Goal: Book appointment/travel/reservation

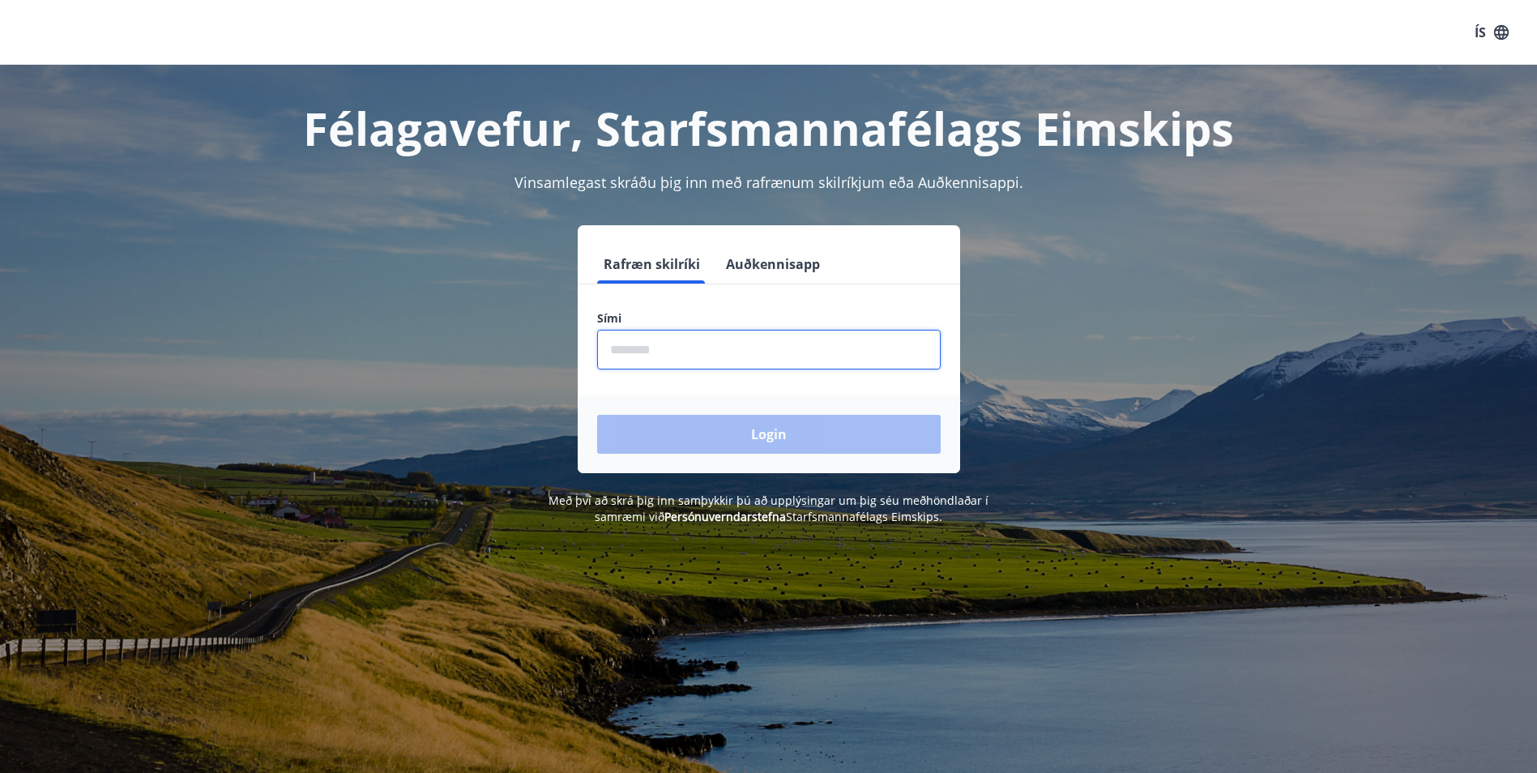
click at [736, 352] on input "phone" at bounding box center [769, 350] width 344 height 40
type input "********"
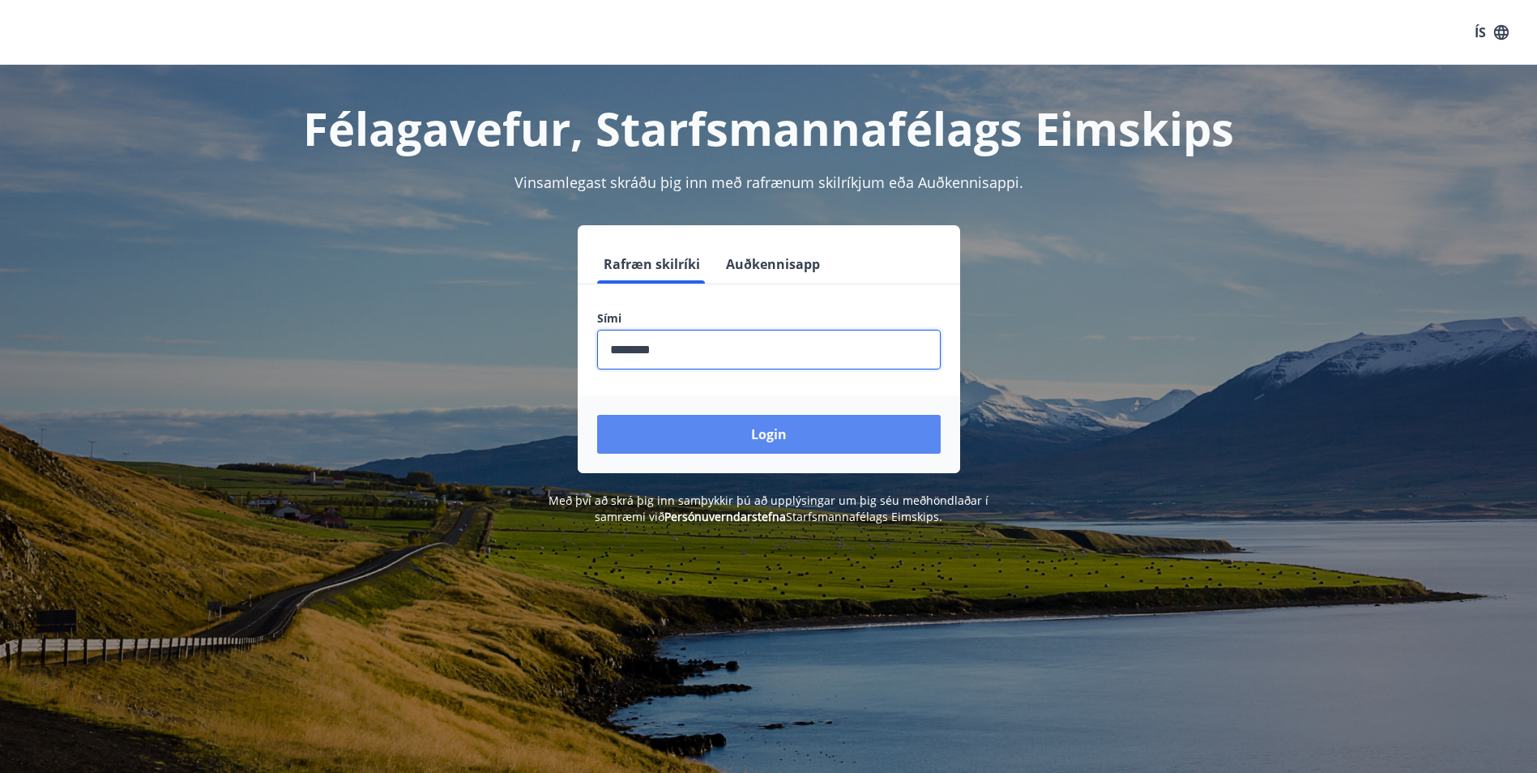
click at [683, 430] on button "Login" at bounding box center [769, 434] width 344 height 39
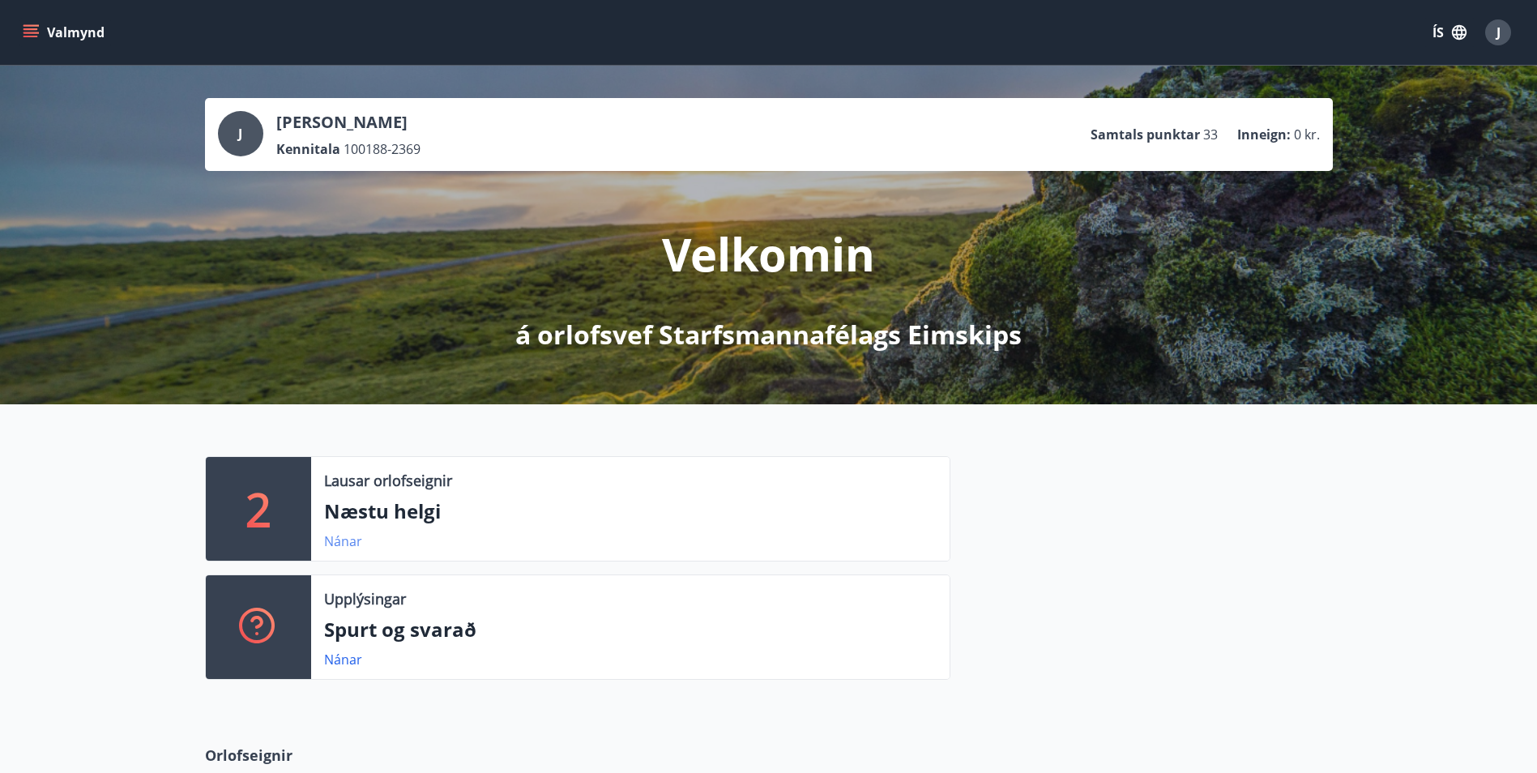
click at [352, 535] on link "Nánar" at bounding box center [343, 541] width 38 height 18
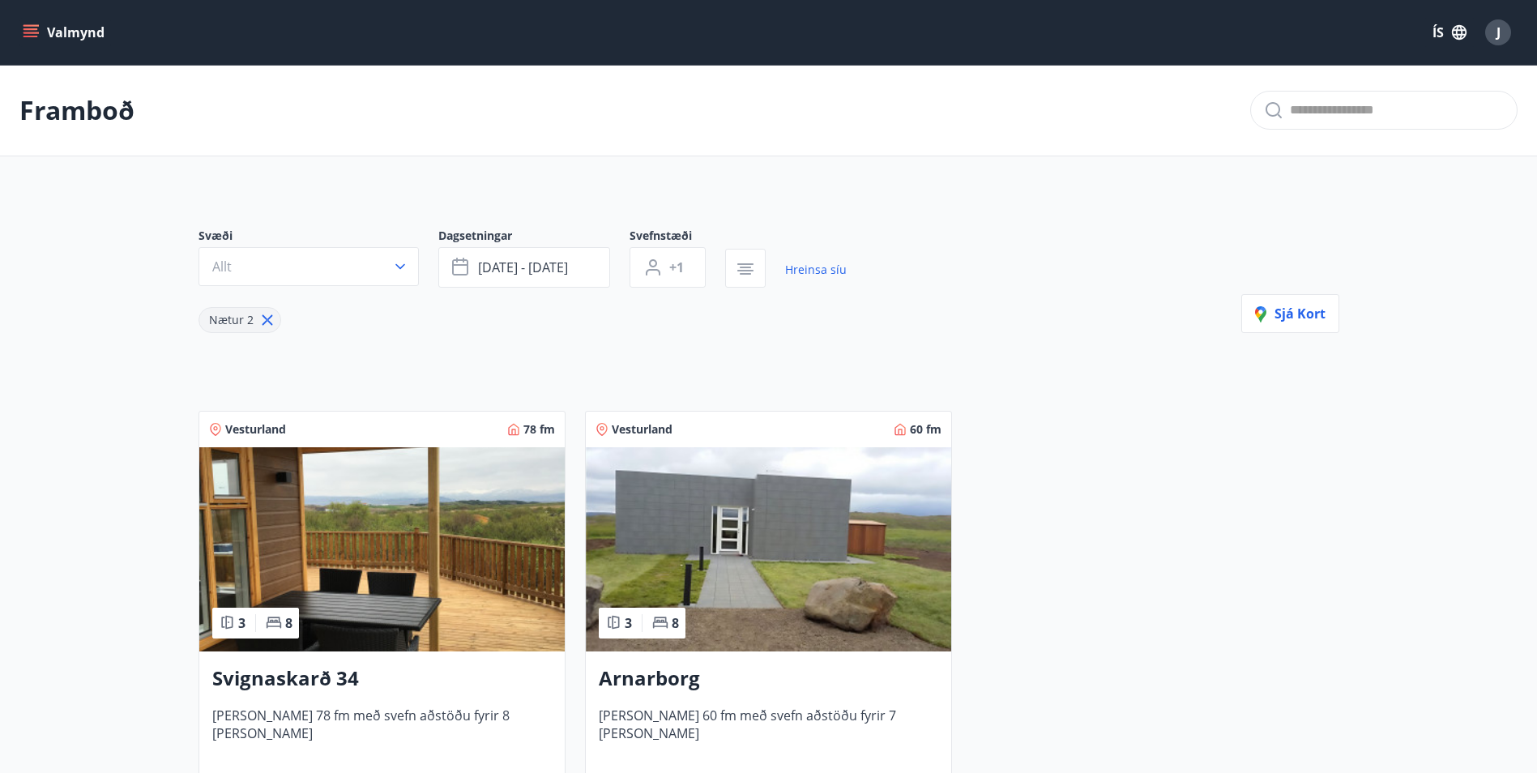
click at [28, 31] on icon "menu" at bounding box center [31, 32] width 16 height 16
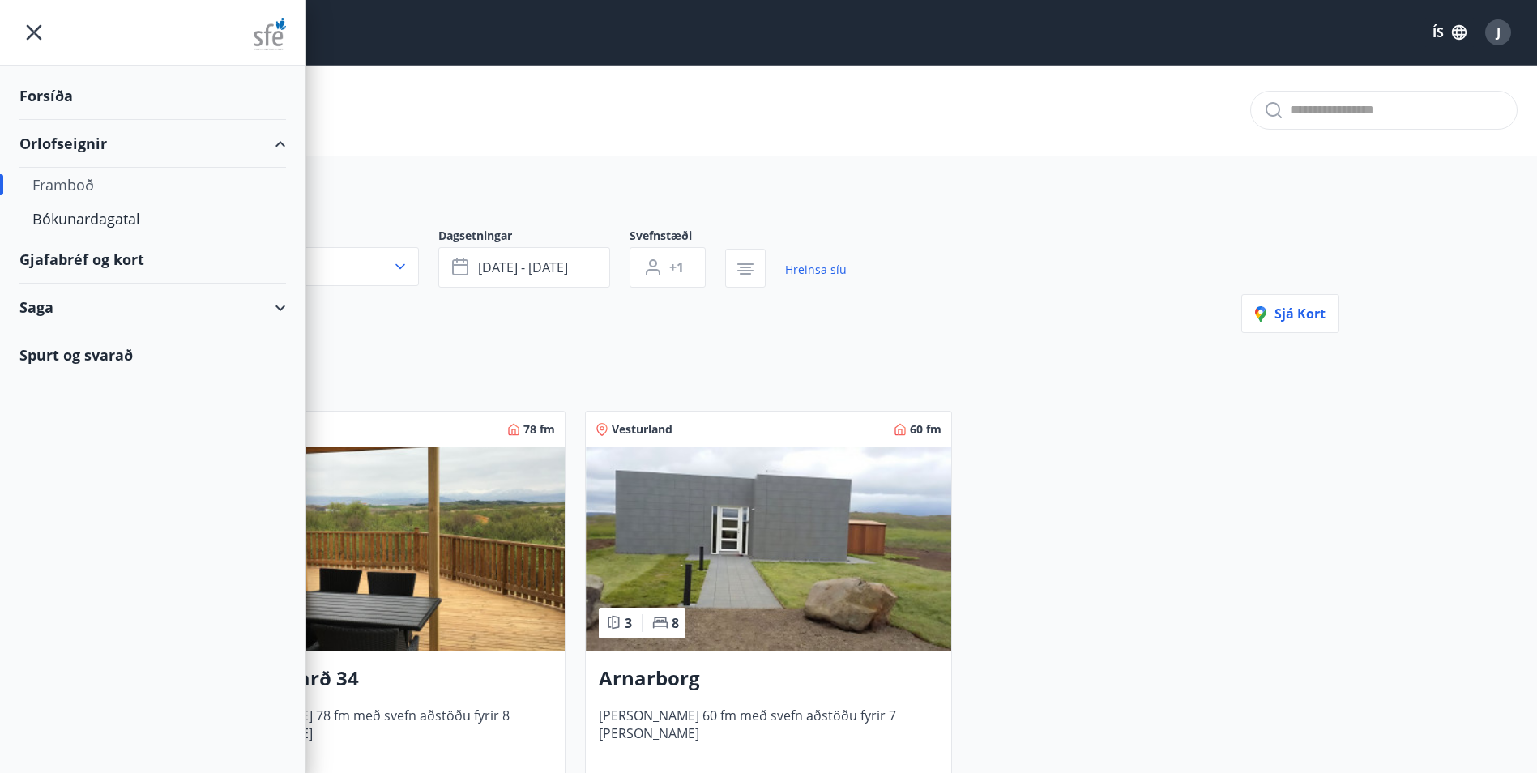
click at [72, 257] on div "Gjafabréf og kort" at bounding box center [152, 260] width 267 height 48
click at [63, 186] on div "Framboð" at bounding box center [152, 185] width 241 height 34
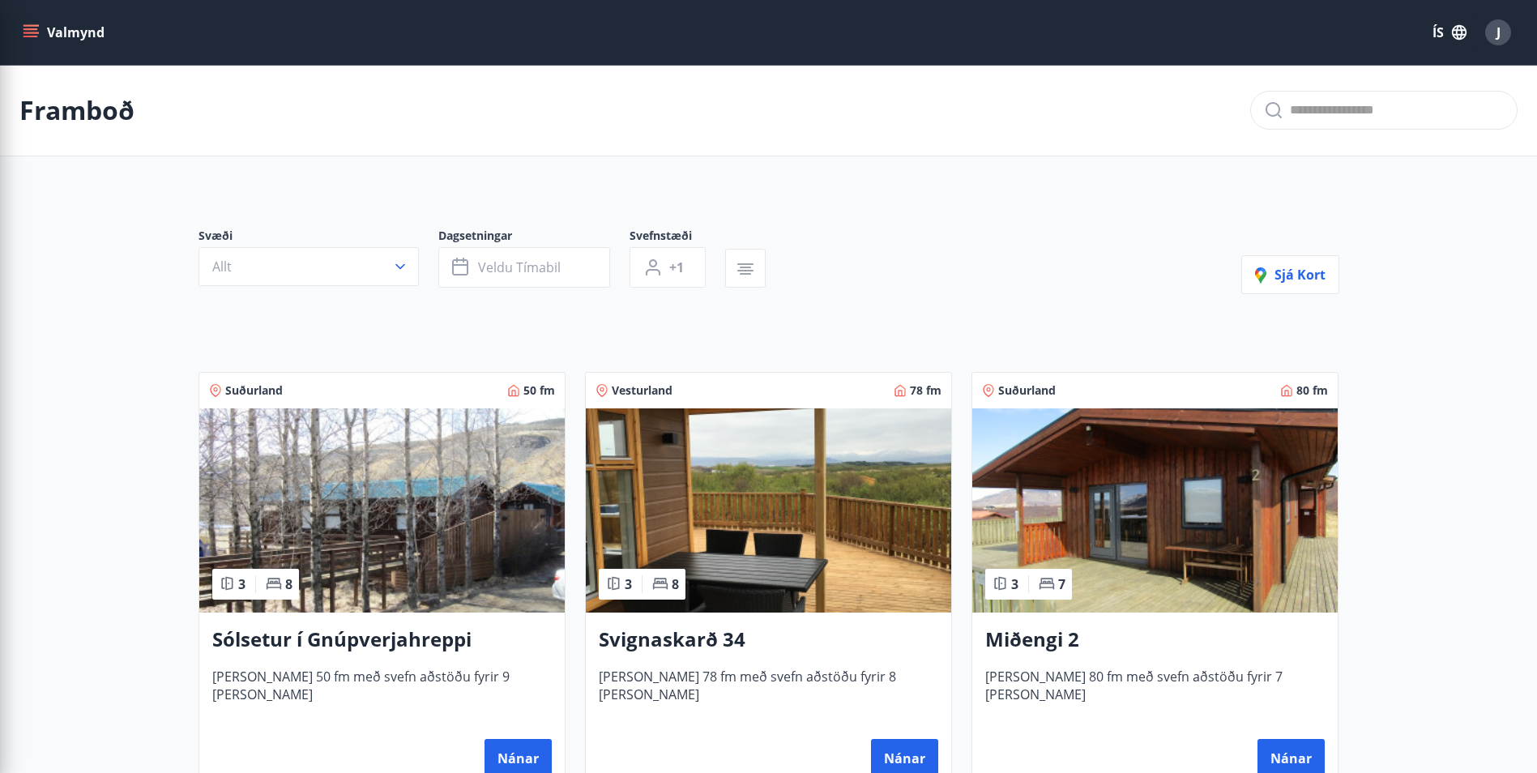
click at [94, 113] on p "Framboð" at bounding box center [76, 110] width 115 height 36
click at [45, 27] on button "Valmynd" at bounding box center [65, 32] width 92 height 29
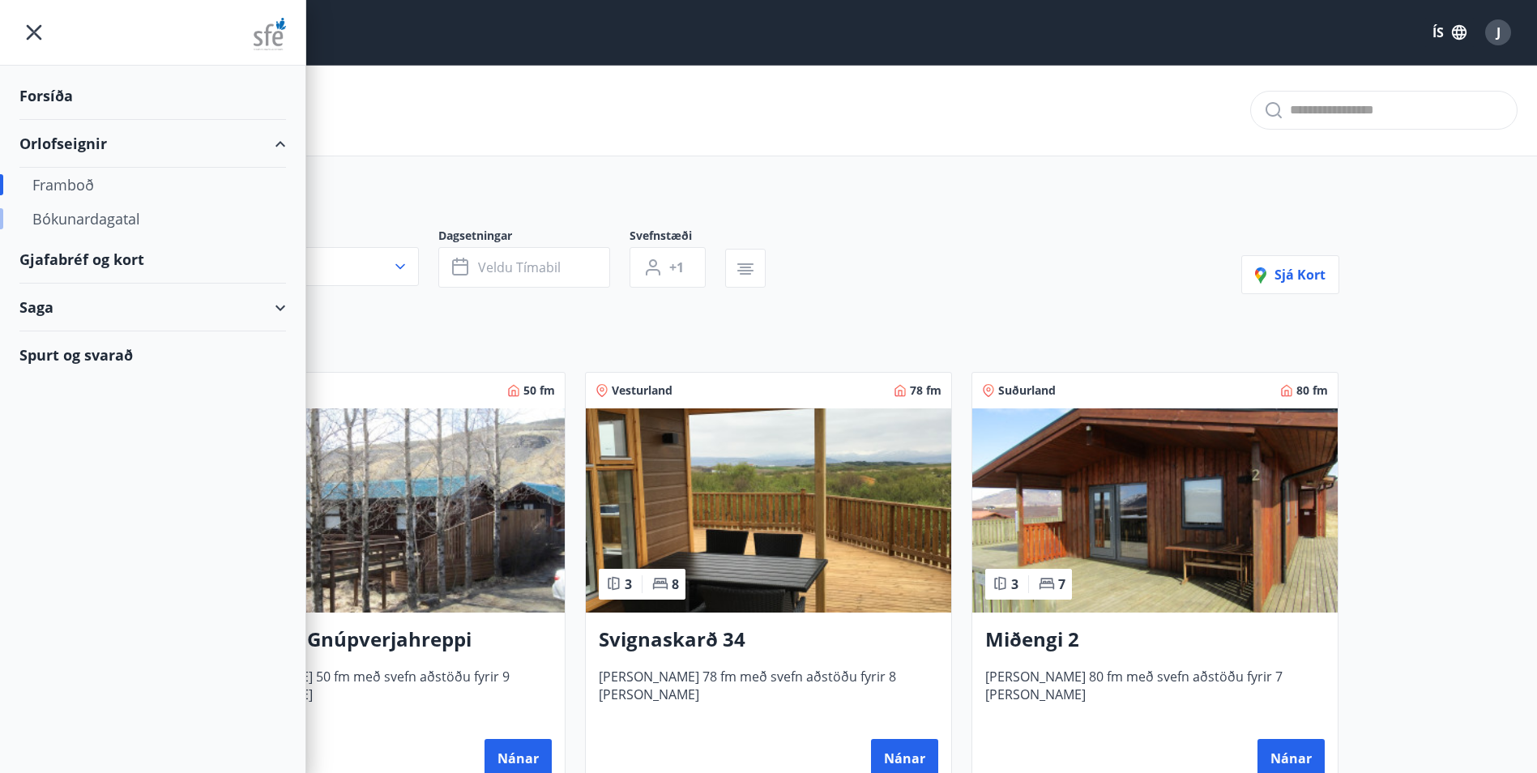
click at [103, 224] on div "Bókunardagatal" at bounding box center [152, 219] width 241 height 34
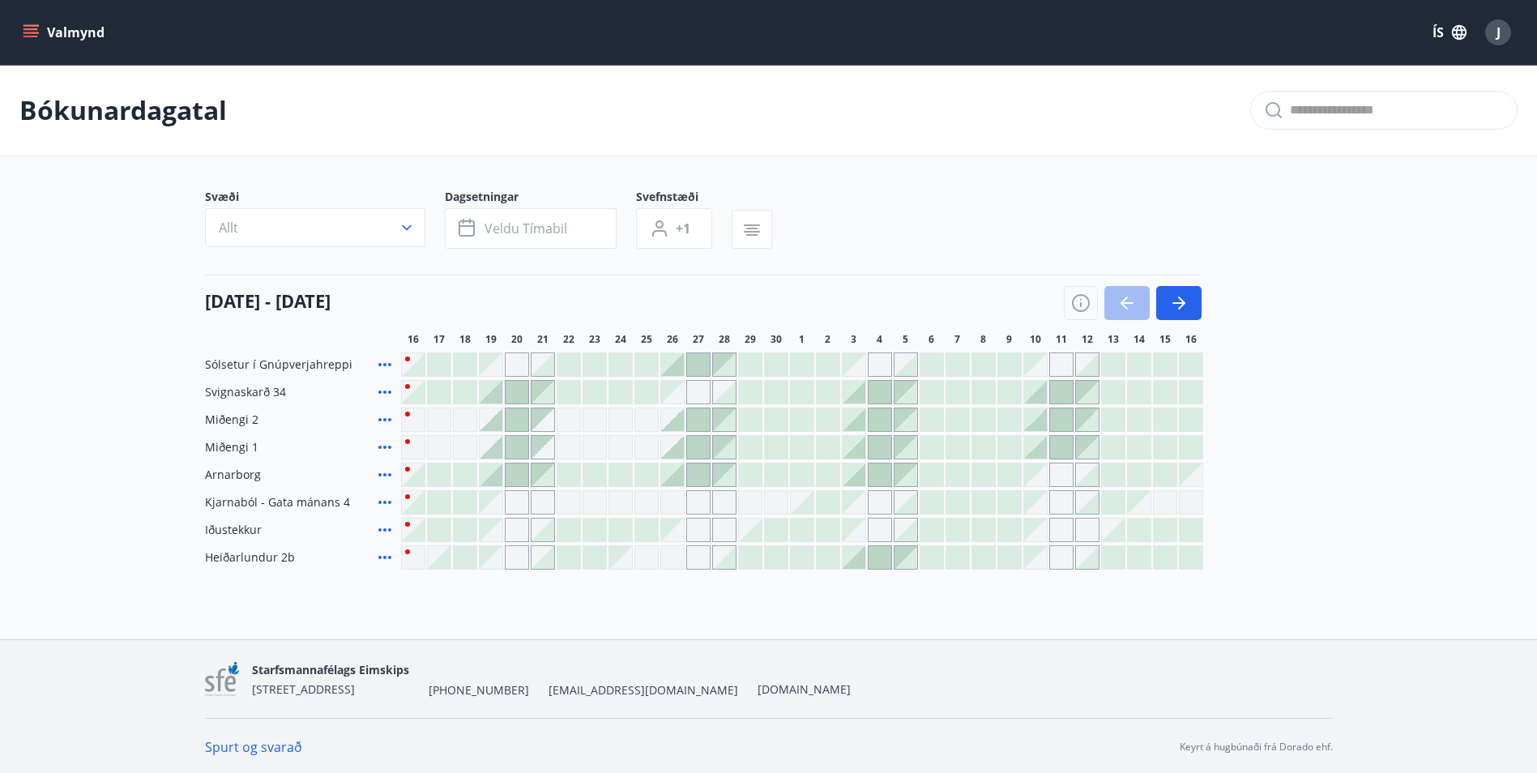
click at [703, 421] on div at bounding box center [698, 419] width 23 height 23
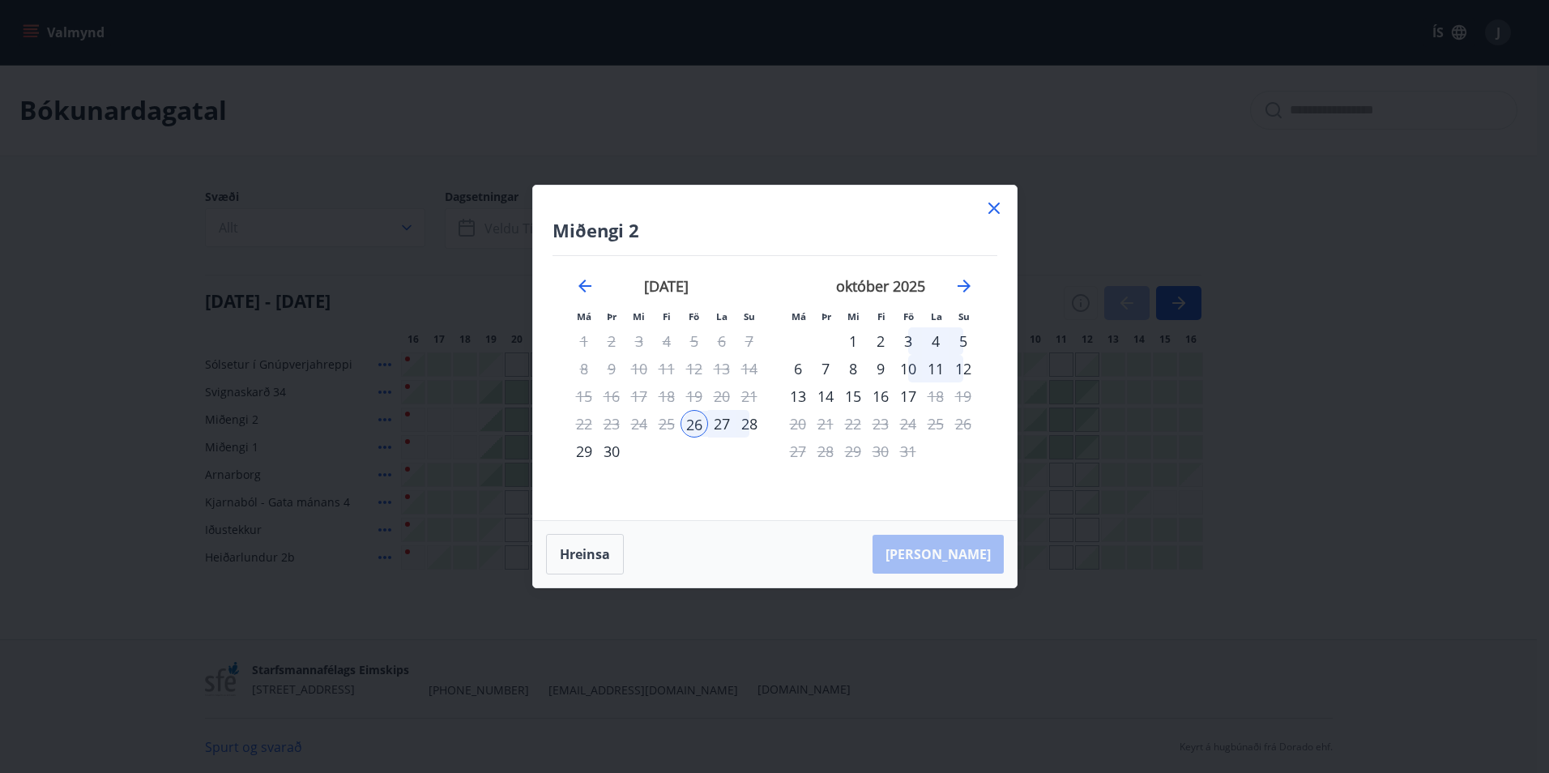
click at [996, 211] on icon at bounding box center [993, 208] width 11 height 11
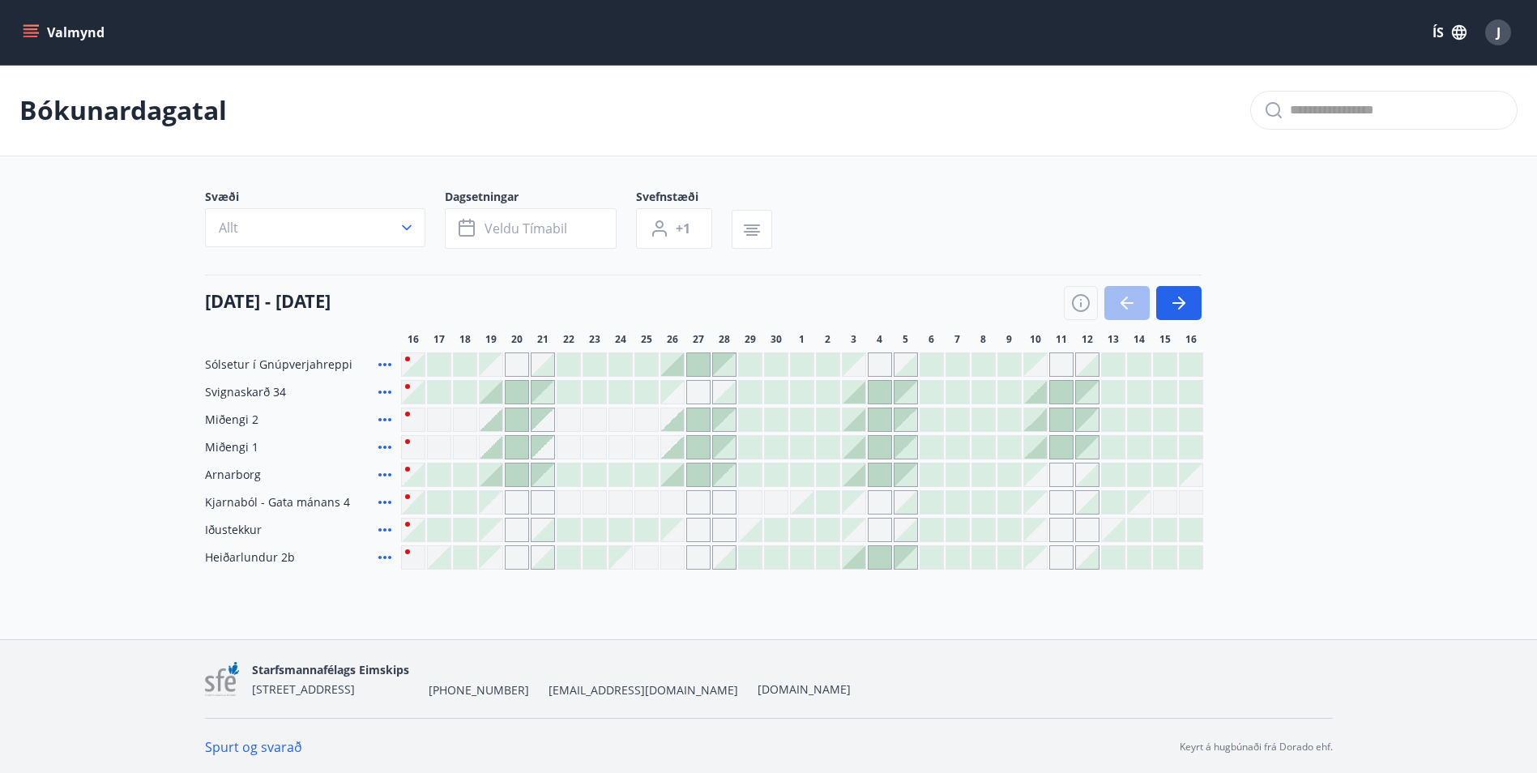
click at [592, 394] on div at bounding box center [594, 392] width 23 height 23
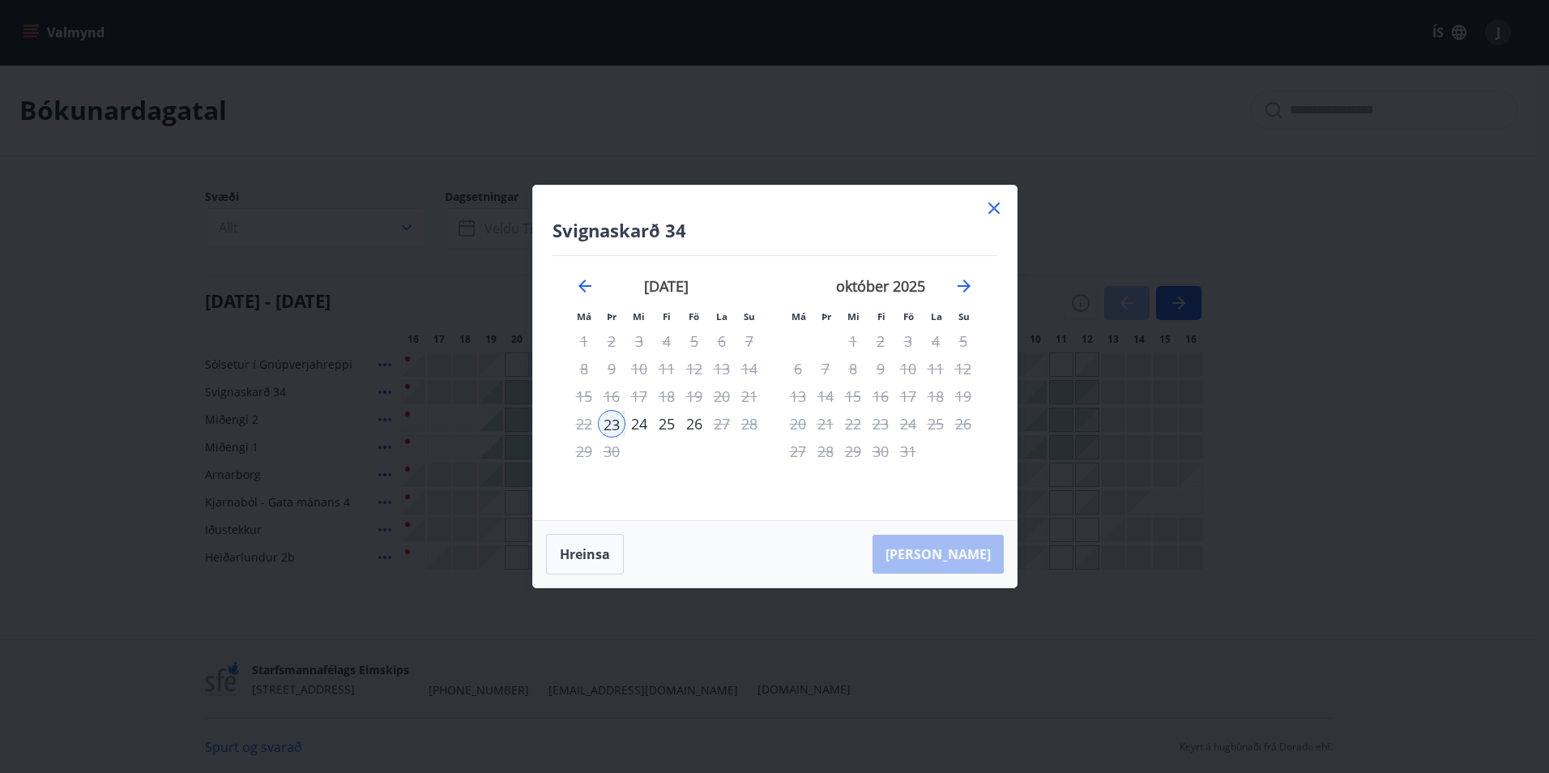
click at [998, 207] on icon at bounding box center [993, 208] width 19 height 19
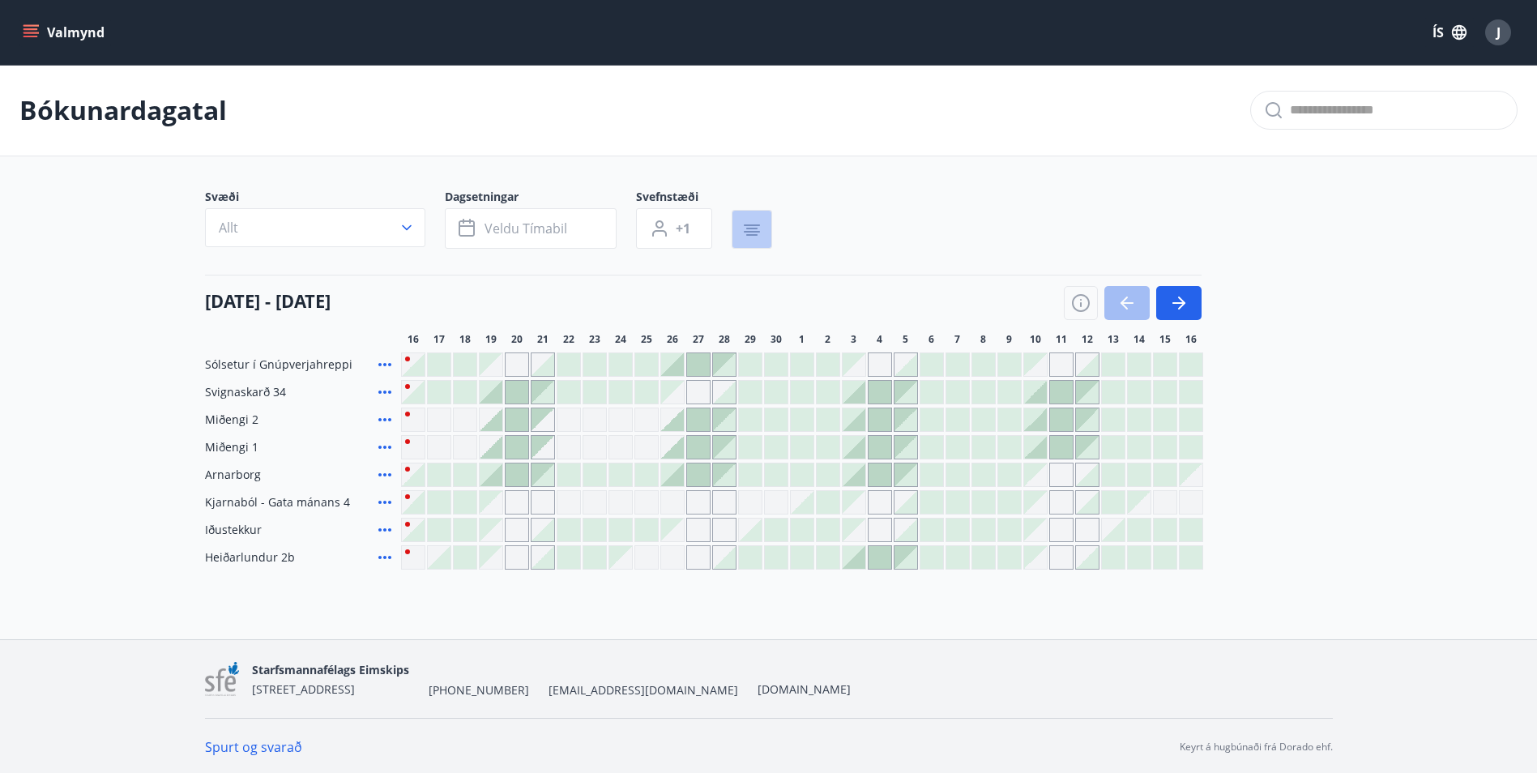
click at [742, 221] on icon "button" at bounding box center [751, 229] width 19 height 19
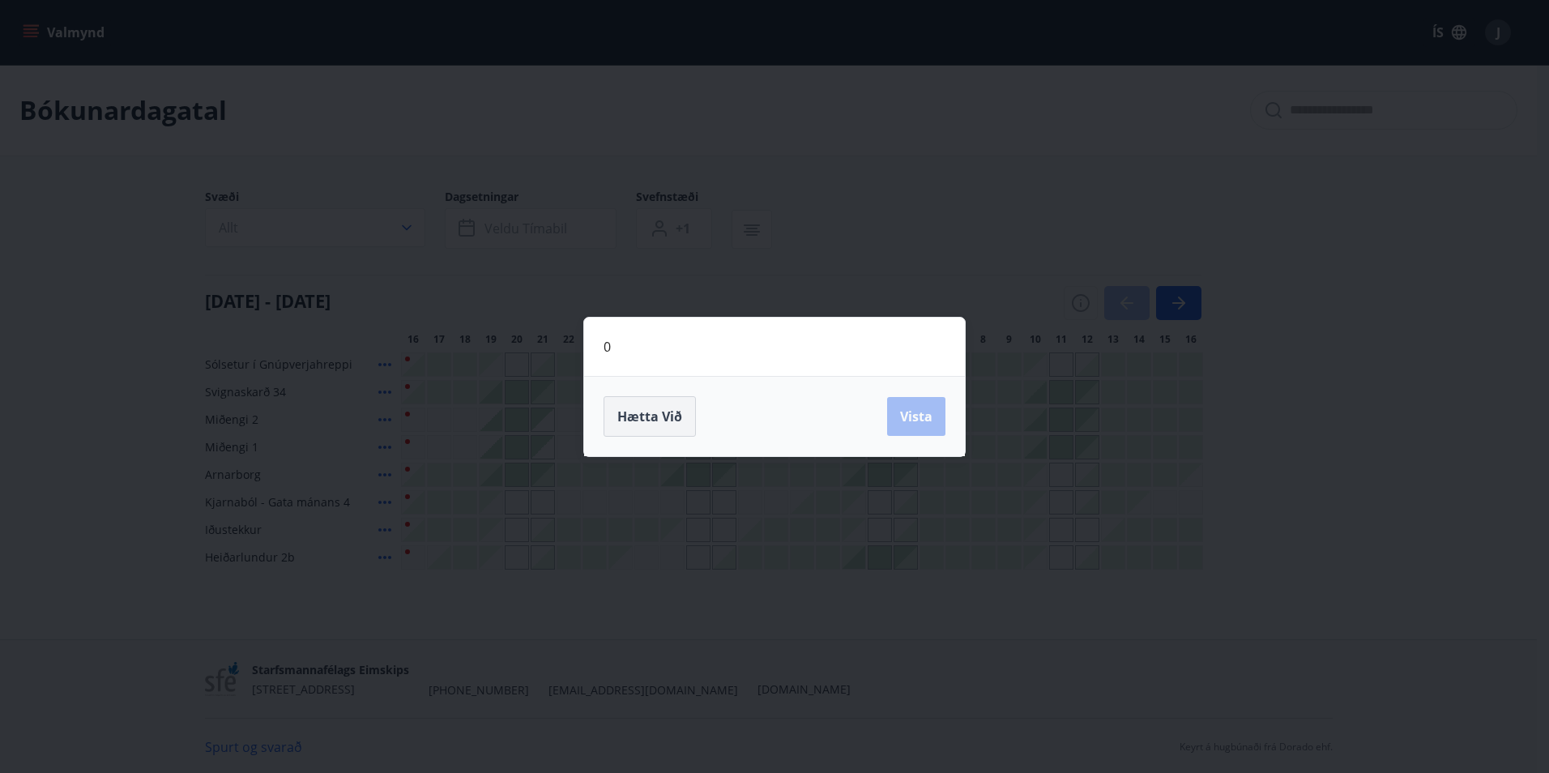
click at [645, 410] on span "Hætta við" at bounding box center [649, 417] width 65 height 18
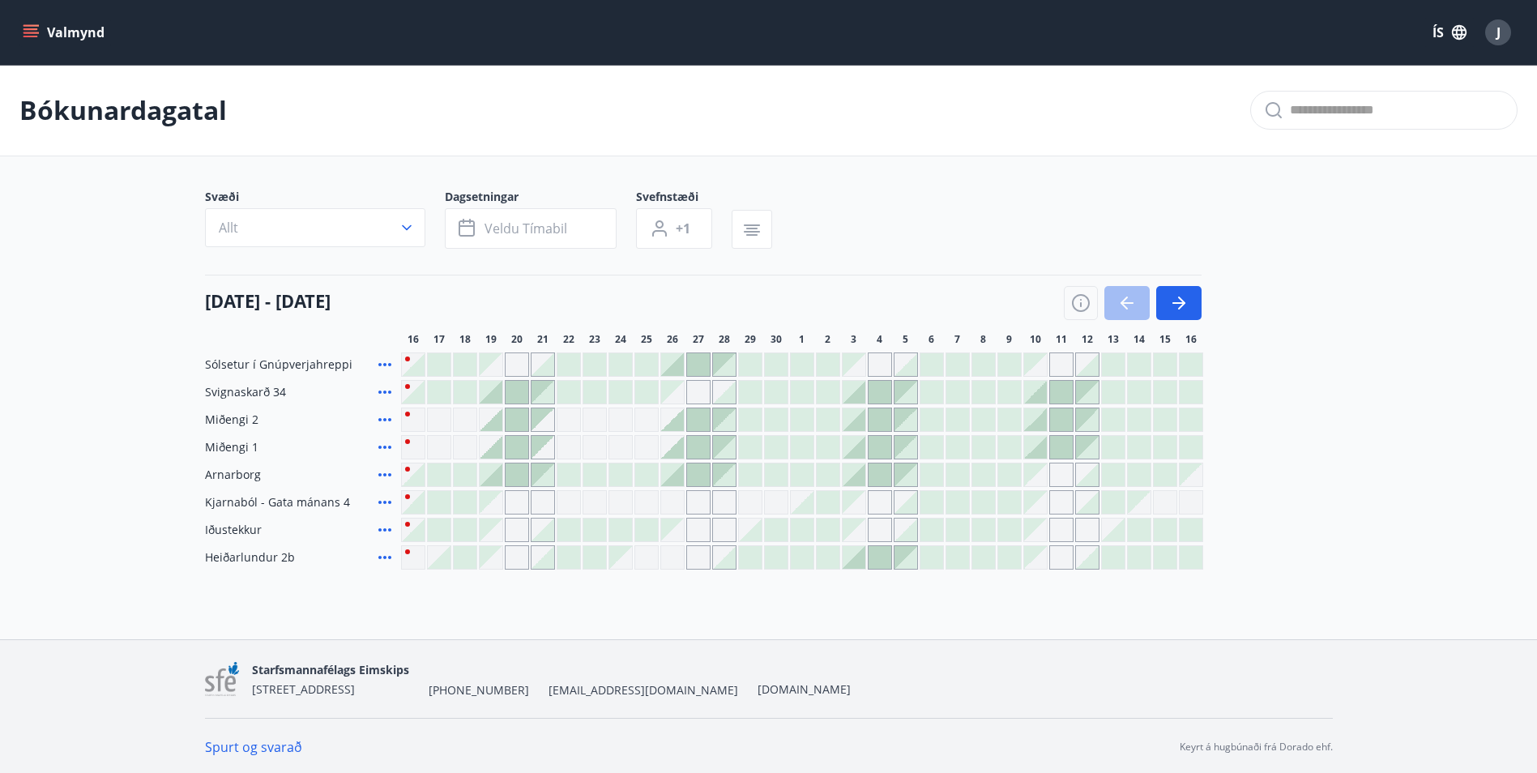
scroll to position [2, 0]
click at [1183, 296] on icon "button" at bounding box center [1178, 300] width 19 height 19
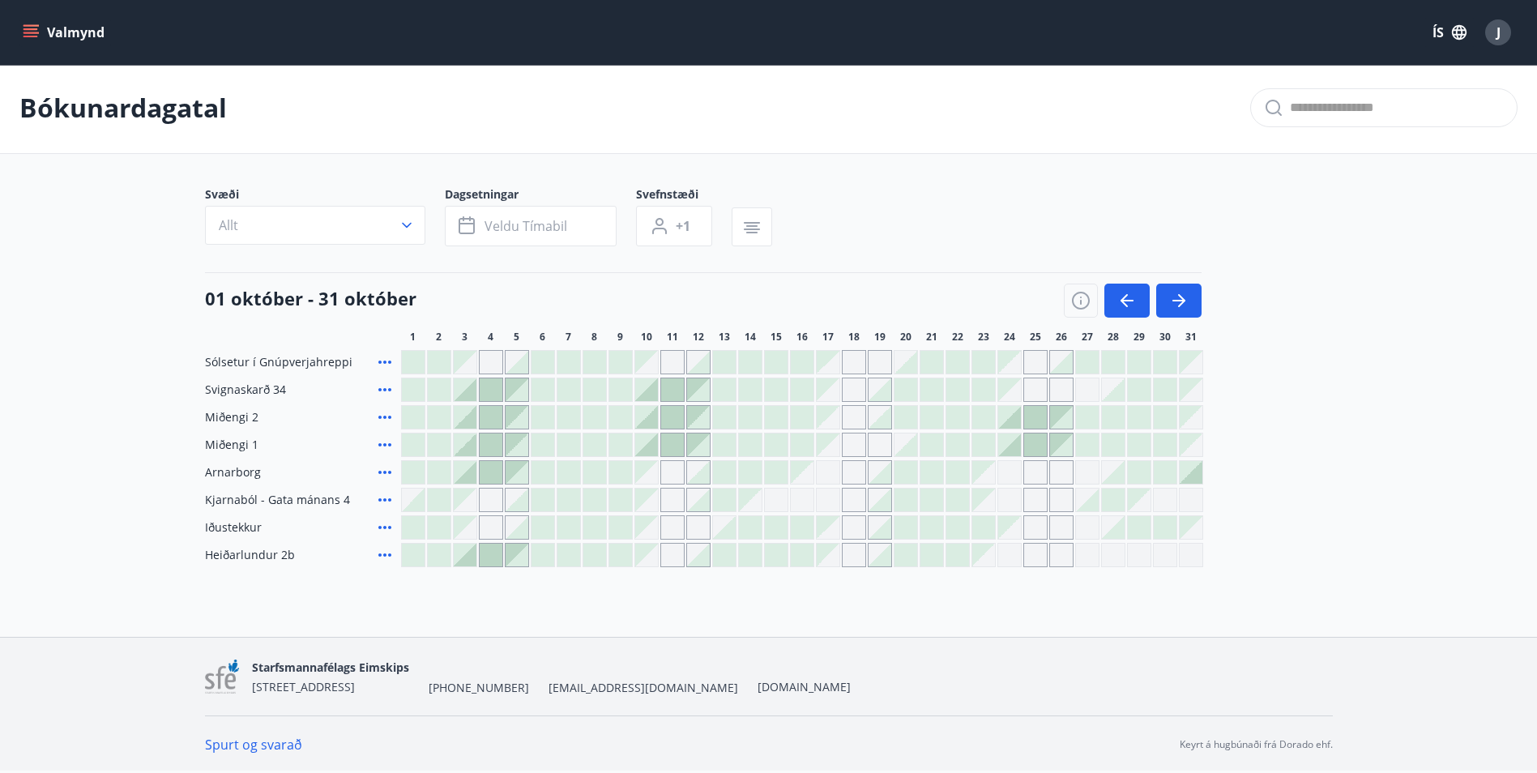
click at [1009, 503] on div "Gráir dagar eru ekki bókanlegir" at bounding box center [1009, 500] width 24 height 24
click at [935, 498] on div at bounding box center [931, 500] width 23 height 23
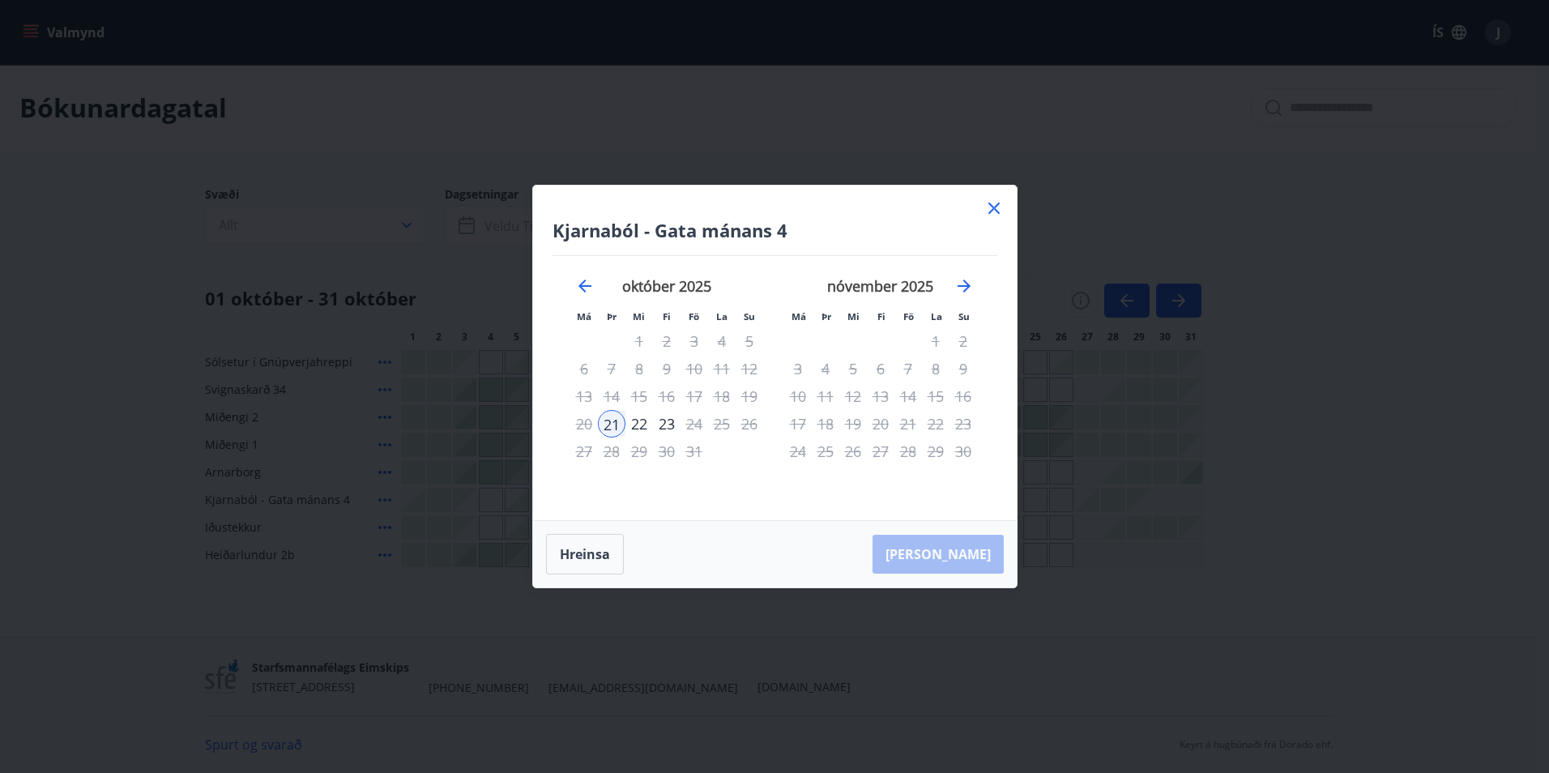
click at [1001, 211] on icon at bounding box center [993, 208] width 19 height 19
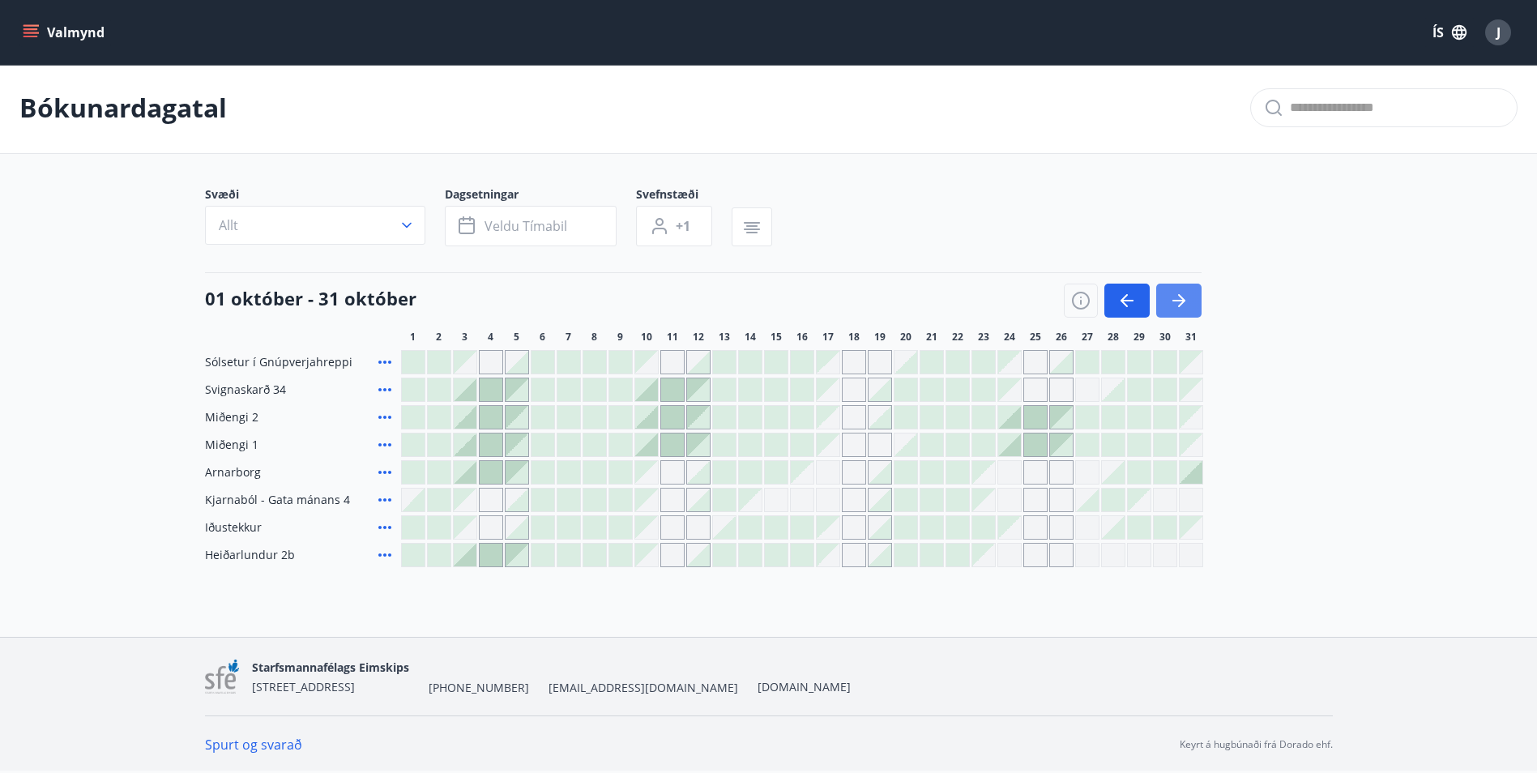
click at [1182, 287] on button "button" at bounding box center [1178, 301] width 45 height 34
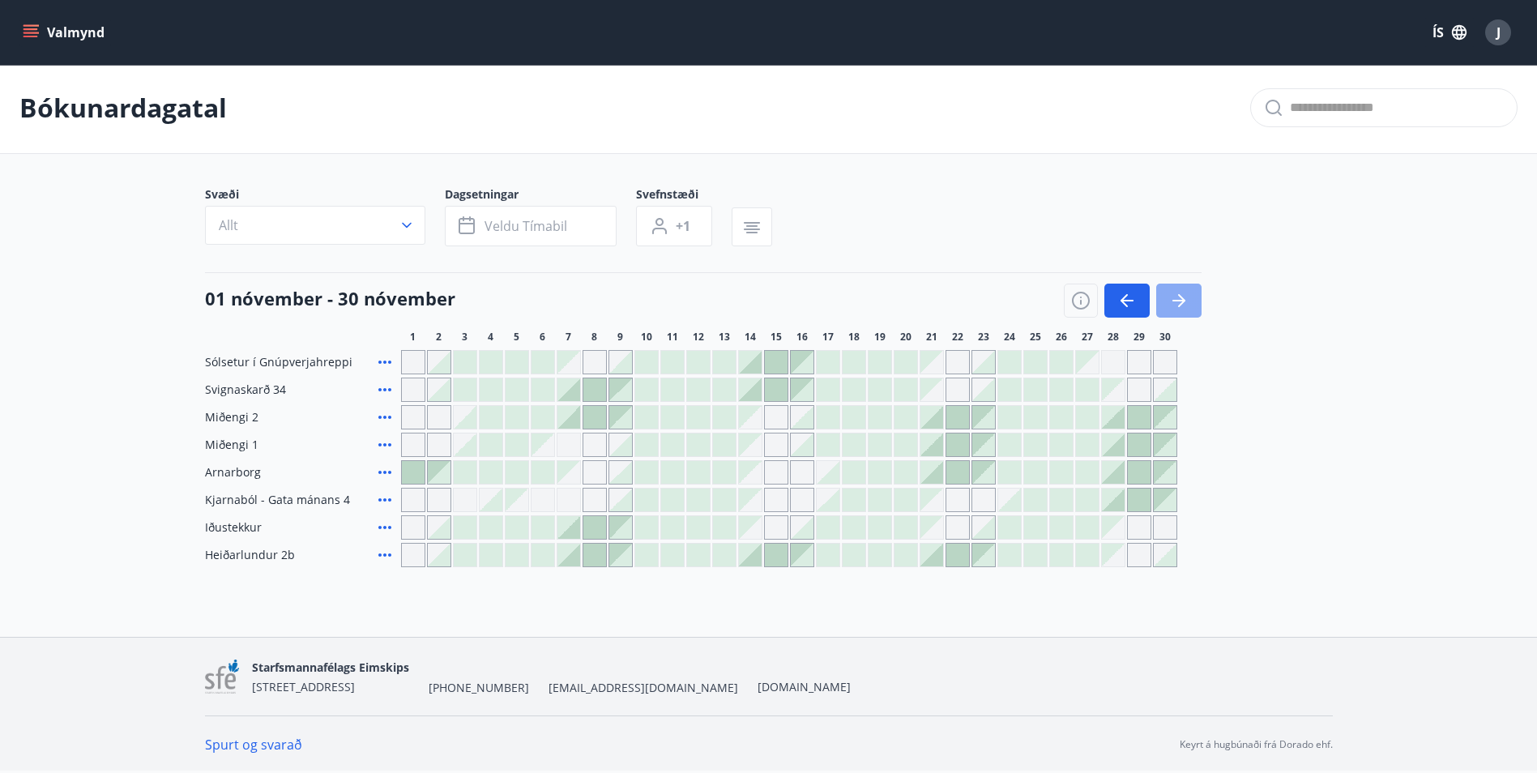
click at [1182, 297] on icon "button" at bounding box center [1178, 300] width 19 height 19
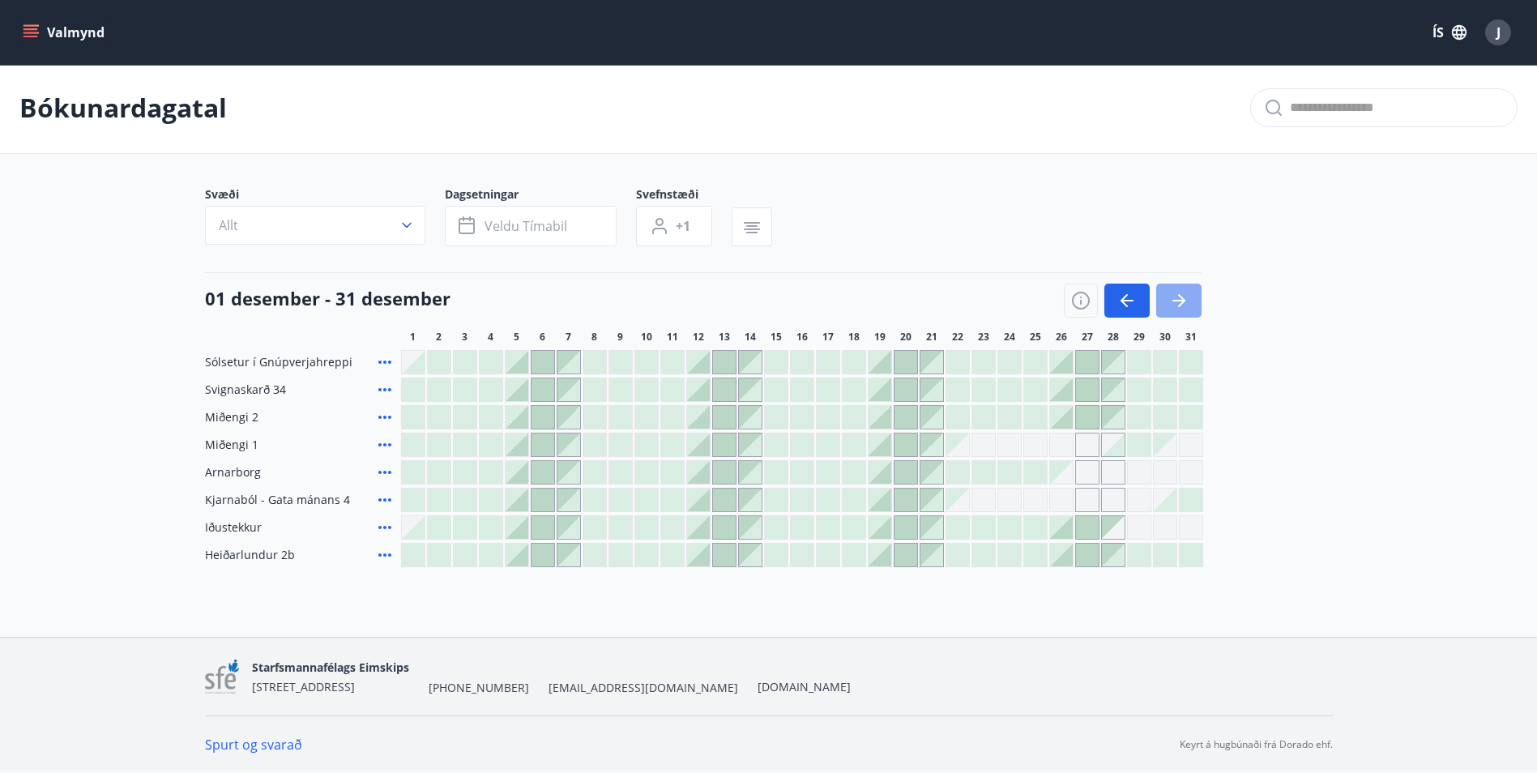
click at [1182, 297] on icon "button" at bounding box center [1178, 300] width 19 height 19
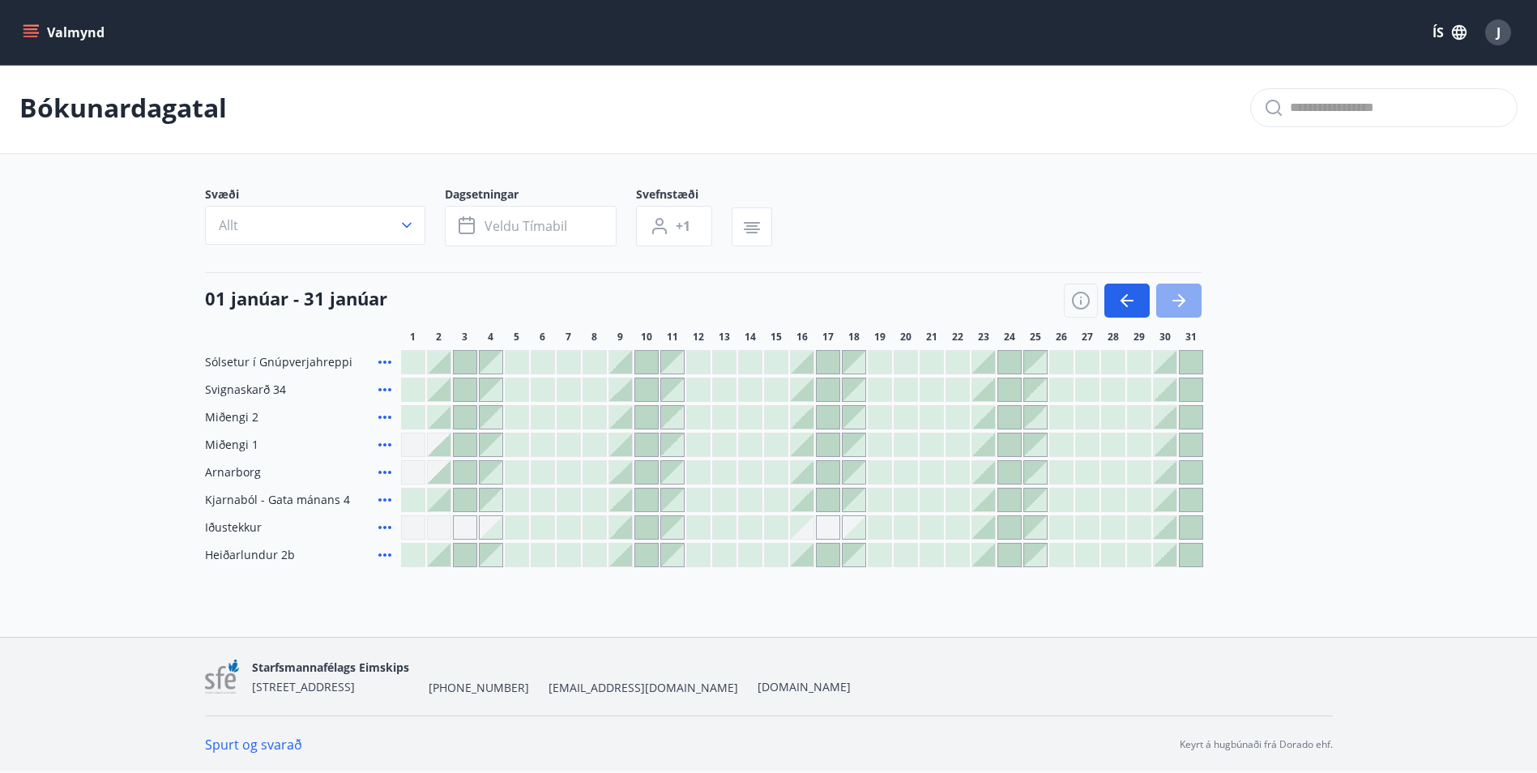
click at [1182, 297] on icon "button" at bounding box center [1178, 300] width 19 height 19
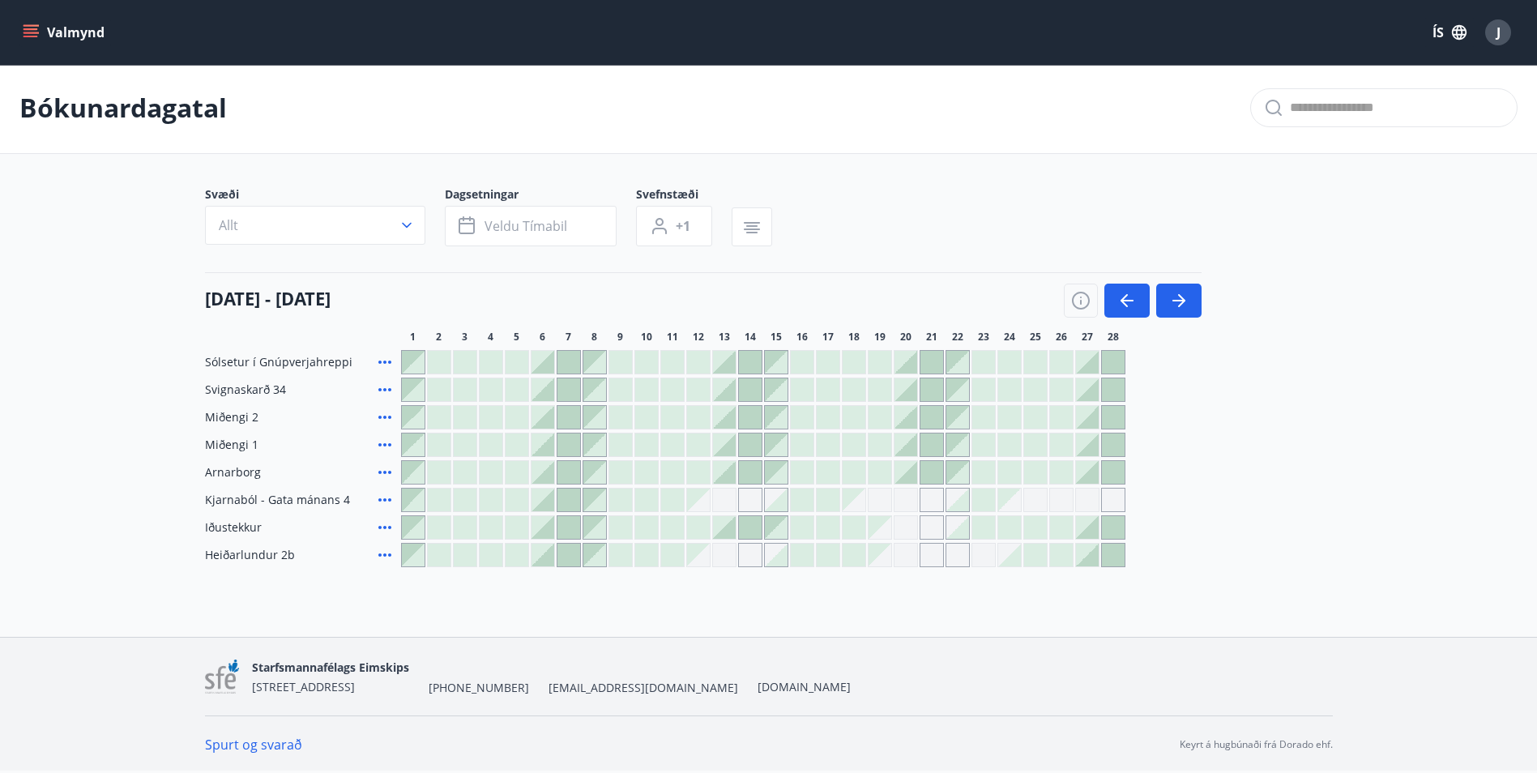
click at [566, 497] on div at bounding box center [568, 500] width 23 height 23
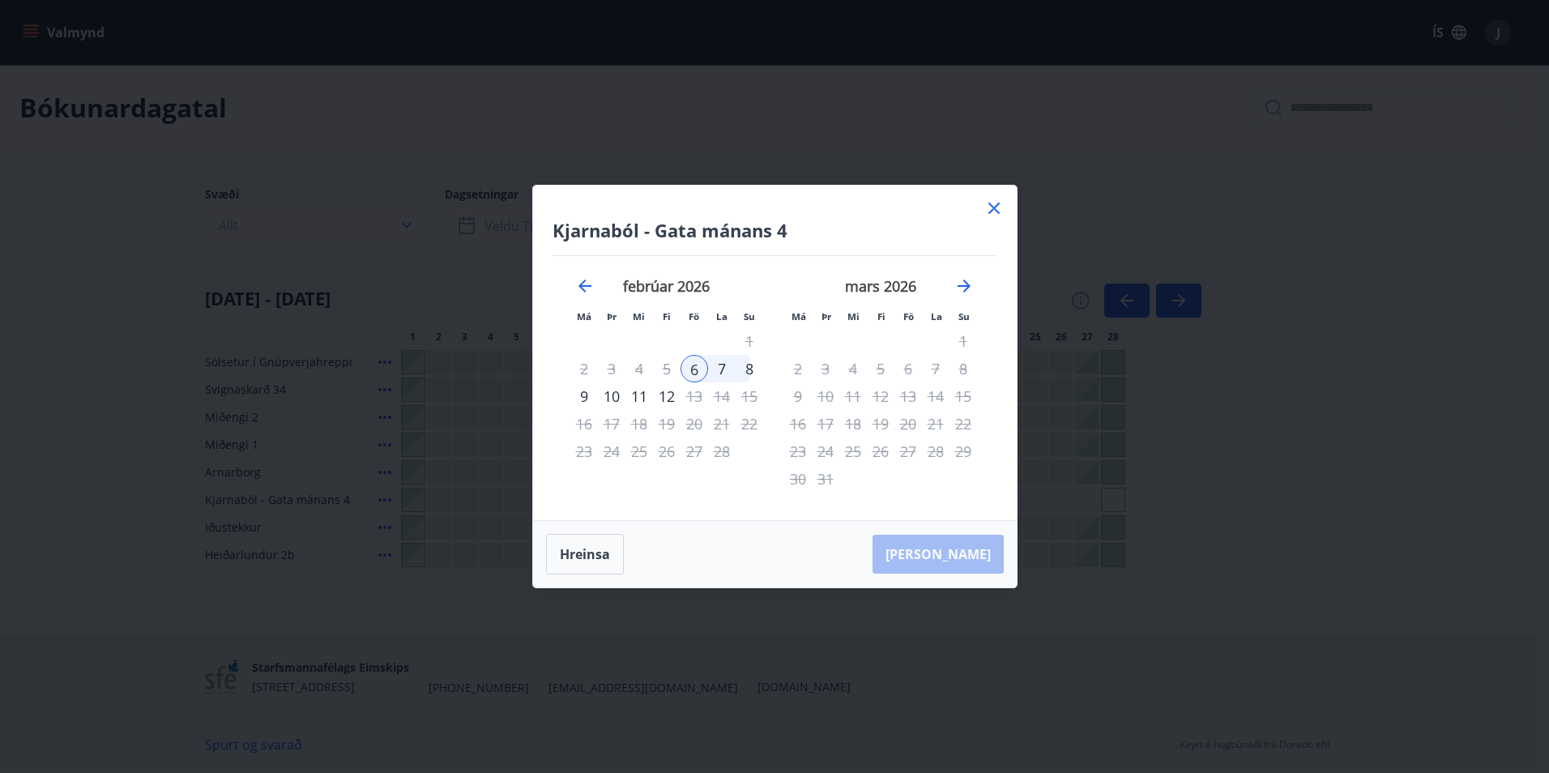
drag, startPoint x: 996, startPoint y: 207, endPoint x: 990, endPoint y: 220, distance: 14.1
click at [996, 207] on icon at bounding box center [993, 208] width 19 height 19
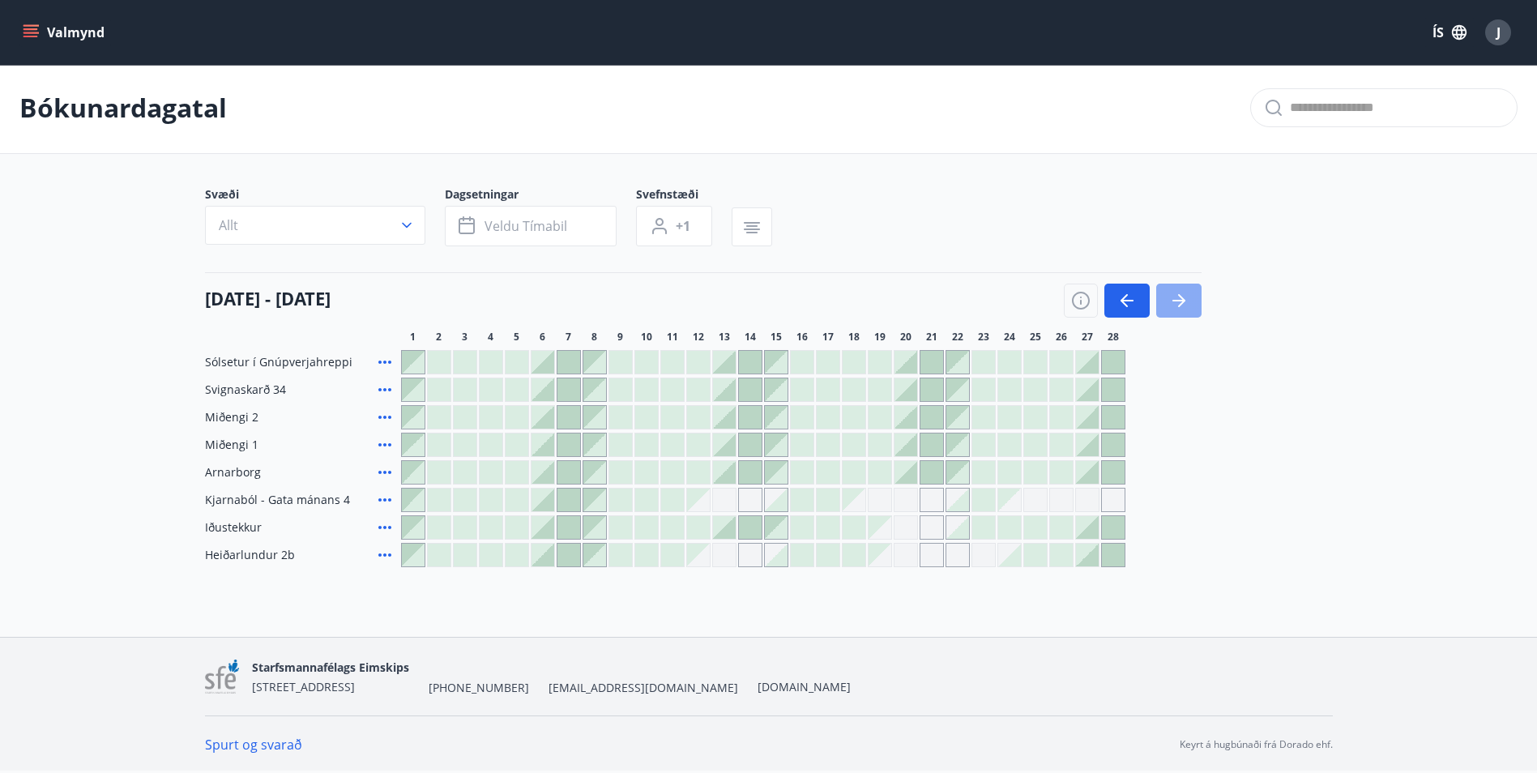
click at [1180, 298] on icon "button" at bounding box center [1178, 300] width 19 height 19
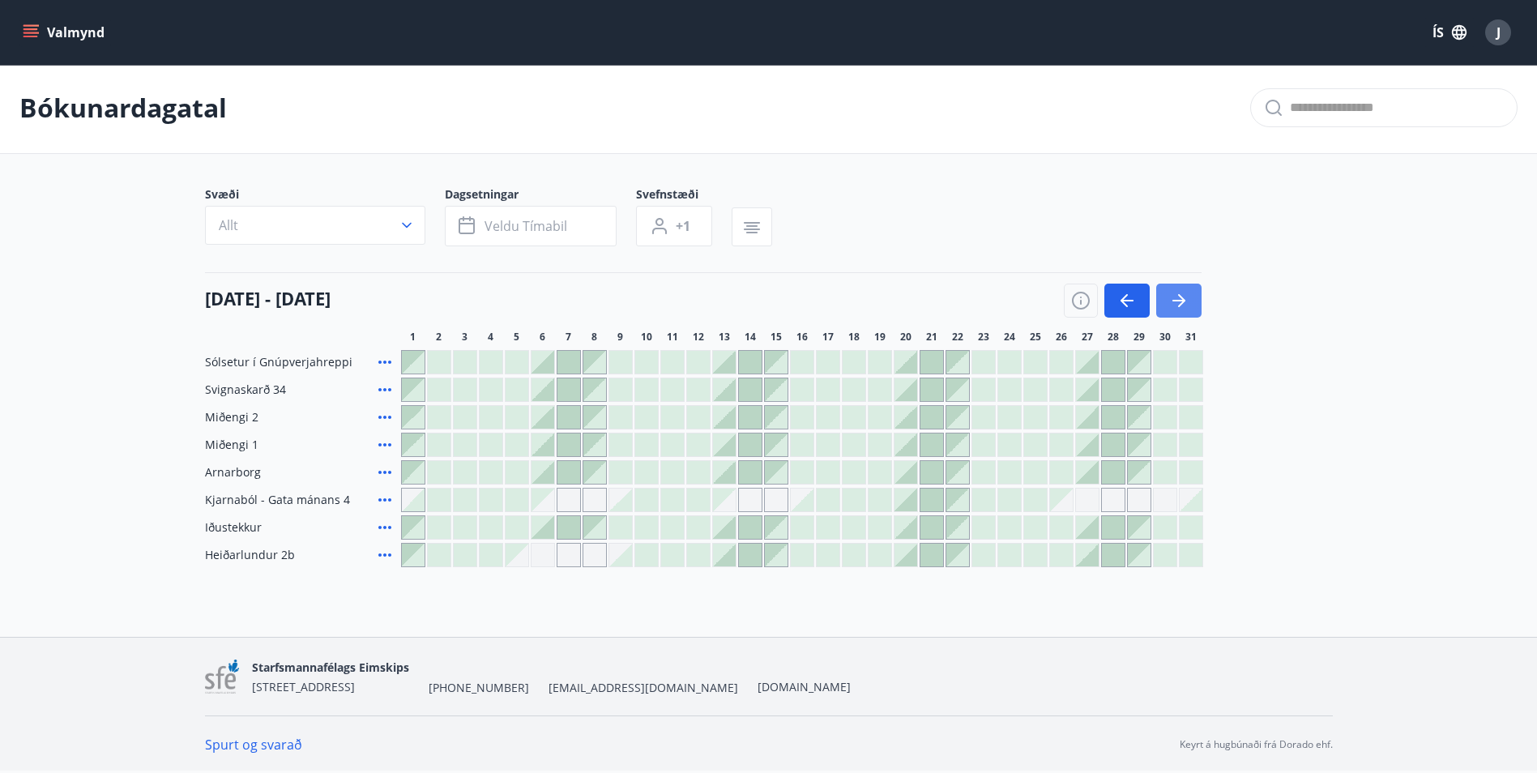
click at [1180, 308] on icon "button" at bounding box center [1178, 300] width 19 height 19
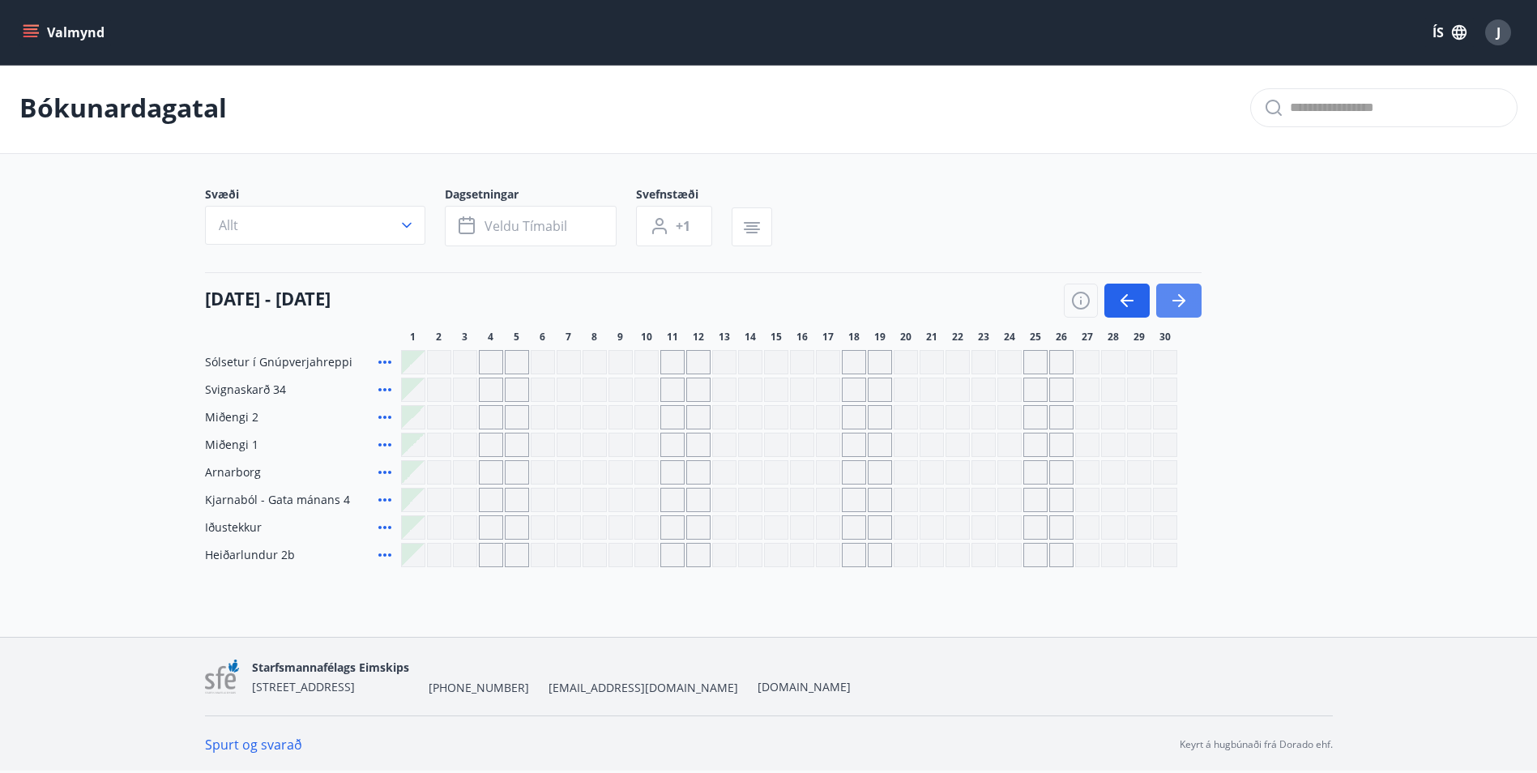
click at [1180, 308] on icon "button" at bounding box center [1178, 300] width 19 height 19
